Goal: Task Accomplishment & Management: Complete application form

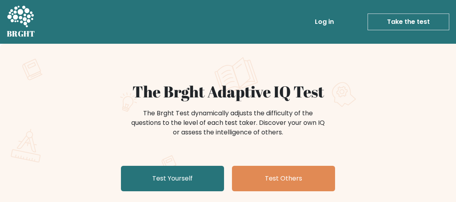
click at [210, 186] on link "Test Yourself" at bounding box center [172, 178] width 103 height 25
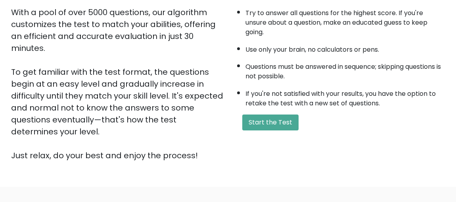
scroll to position [147, 0]
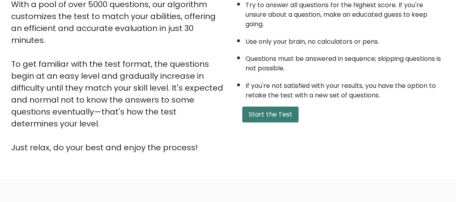
click at [285, 109] on button "Start the Test" at bounding box center [271, 114] width 56 height 16
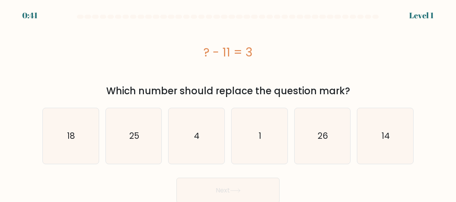
scroll to position [2, 0]
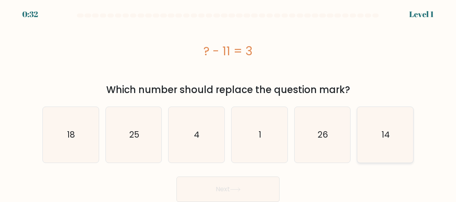
click at [375, 127] on icon "14" at bounding box center [386, 135] width 56 height 56
click at [229, 102] on input "f. 14" at bounding box center [228, 101] width 0 height 2
radio input "true"
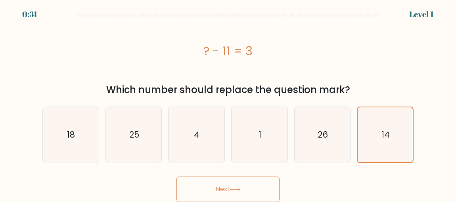
click at [258, 184] on button "Next" at bounding box center [228, 188] width 103 height 25
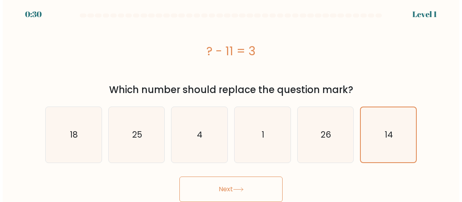
scroll to position [0, 0]
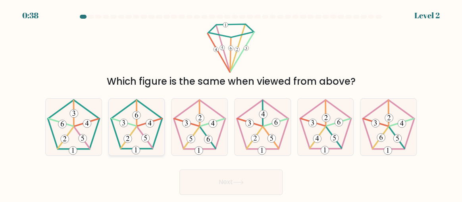
click at [143, 123] on 150 at bounding box center [149, 122] width 24 height 8
click at [231, 103] on input "b." at bounding box center [231, 102] width 0 height 2
radio input "true"
click at [226, 182] on button "Next" at bounding box center [230, 181] width 103 height 25
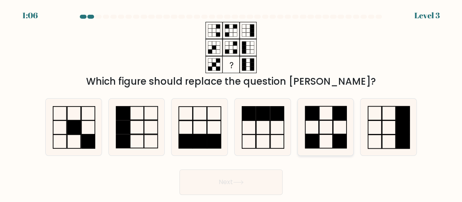
click at [337, 127] on icon at bounding box center [326, 127] width 56 height 56
click at [231, 103] on input "e." at bounding box center [231, 102] width 0 height 2
radio input "true"
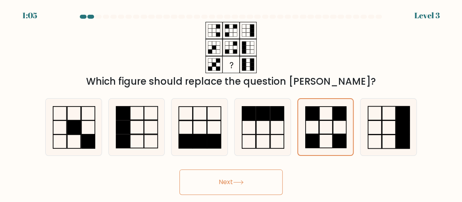
click at [233, 175] on button "Next" at bounding box center [230, 181] width 103 height 25
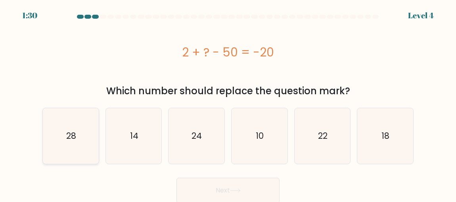
click at [73, 141] on text "28" at bounding box center [71, 136] width 10 height 12
click at [228, 103] on input "a. 28" at bounding box center [228, 102] width 0 height 2
radio input "true"
click at [210, 181] on button "Next" at bounding box center [228, 189] width 103 height 25
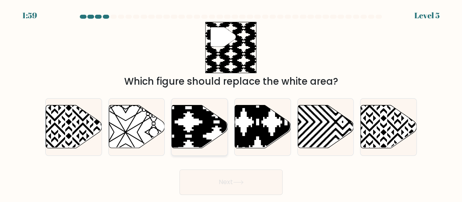
click at [190, 116] on icon at bounding box center [200, 126] width 56 height 43
click at [231, 103] on input "c." at bounding box center [231, 102] width 0 height 2
radio input "true"
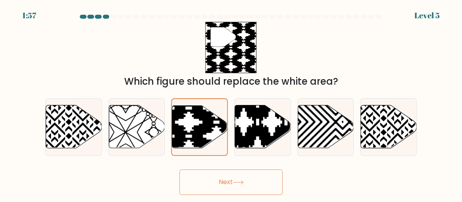
click at [222, 179] on button "Next" at bounding box center [230, 181] width 103 height 25
